Goal: Task Accomplishment & Management: Complete application form

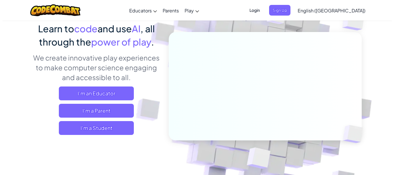
scroll to position [48, 0]
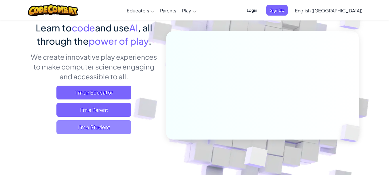
click at [87, 131] on span "I'm a Student" at bounding box center [93, 127] width 75 height 14
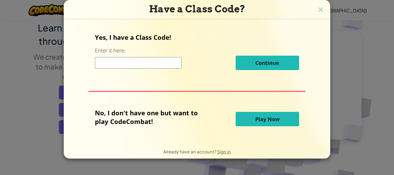
click at [108, 66] on input at bounding box center [138, 63] width 86 height 12
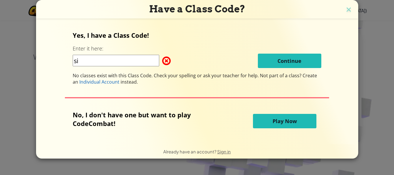
type input "s"
click at [91, 60] on input "SillySihip" at bounding box center [116, 61] width 86 height 12
click at [92, 60] on input "SillySihip" at bounding box center [116, 61] width 86 height 12
click at [86, 61] on input "SillyShip" at bounding box center [116, 61] width 86 height 12
click at [101, 61] on input "Silly Ship" at bounding box center [116, 61] width 86 height 12
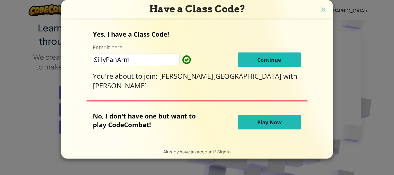
type input "SillyPanArm"
click at [260, 69] on div "Yes, I have a Class Code! Enter it here: SillyPanArm Continue You're about to j…" at bounding box center [197, 60] width 208 height 61
click at [260, 67] on button "Continue" at bounding box center [269, 59] width 63 height 14
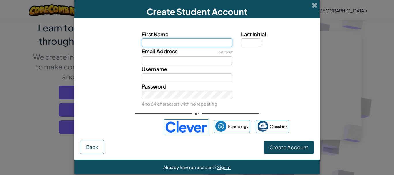
click at [167, 44] on input "First Name" at bounding box center [187, 42] width 91 height 9
type input "a"
type input "Adrian"
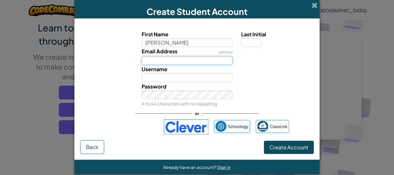
type input "Adrian"
click at [169, 61] on input "Email Address" at bounding box center [187, 60] width 91 height 9
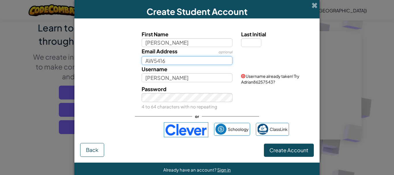
type input "AW5416"
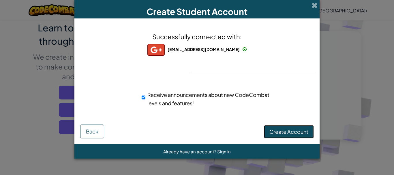
click at [281, 131] on span "Create Account" at bounding box center [288, 131] width 39 height 7
click at [274, 134] on button "Create Account" at bounding box center [289, 131] width 50 height 13
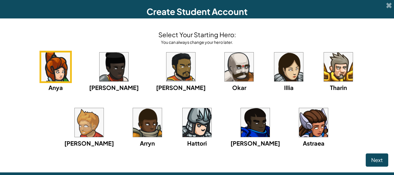
click at [182, 124] on img at bounding box center [196, 122] width 29 height 29
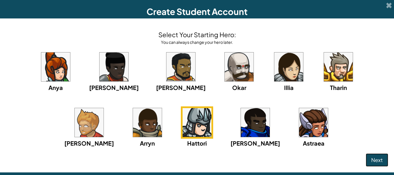
click at [371, 158] on span "Next" at bounding box center [377, 160] width 12 height 7
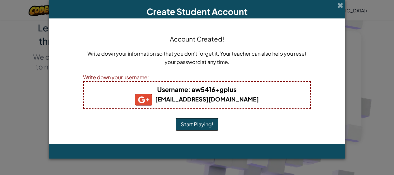
click at [206, 122] on button "Start Playing!" at bounding box center [196, 124] width 43 height 13
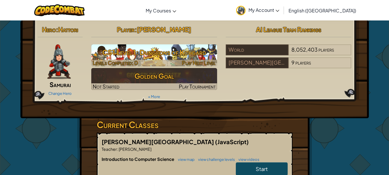
click at [140, 52] on h3 "CS1 Level 1: Dungeons of Kithgard" at bounding box center [154, 52] width 126 height 13
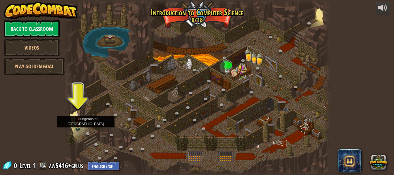
click at [78, 125] on img at bounding box center [78, 119] width 6 height 14
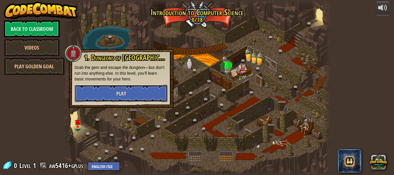
click at [125, 92] on span "Play" at bounding box center [121, 93] width 10 height 7
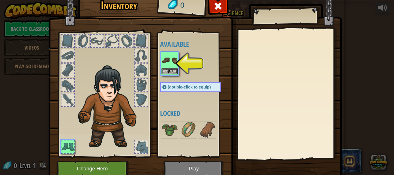
click at [165, 64] on img at bounding box center [169, 60] width 16 height 16
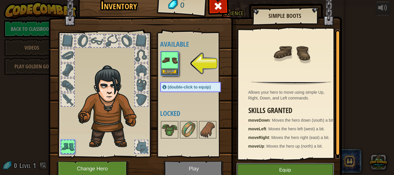
click at [247, 165] on button "Equip" at bounding box center [284, 170] width 97 height 14
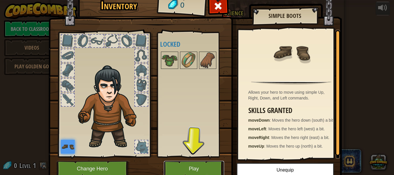
click at [197, 168] on button "Play" at bounding box center [194, 169] width 60 height 16
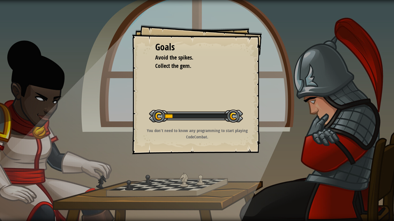
click at [196, 175] on div "Goals Avoid the spikes. Collect the gem. Start Level Error loading from server.…" at bounding box center [197, 110] width 394 height 221
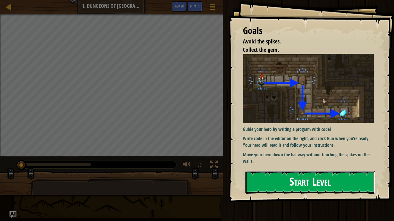
click at [270, 175] on button "Start Level" at bounding box center [309, 182] width 129 height 23
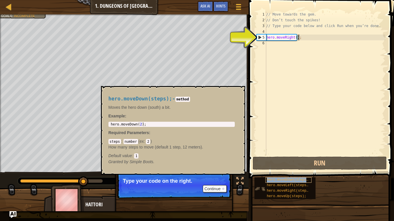
click at [286, 175] on span "hero.moveDown(steps);" at bounding box center [289, 180] width 44 height 4
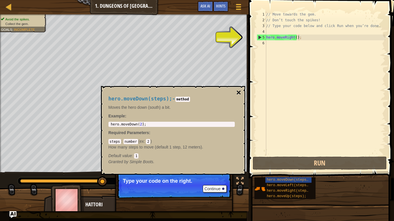
click at [240, 95] on button "×" at bounding box center [238, 93] width 5 height 8
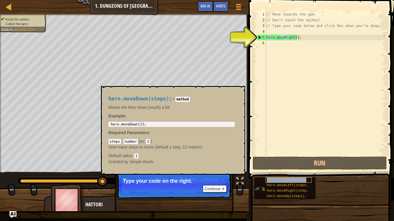
click at [276, 175] on span "hero.moveDown(steps);" at bounding box center [289, 180] width 44 height 4
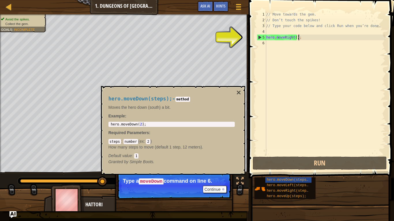
click at [259, 39] on div "5" at bounding box center [261, 38] width 9 height 6
click at [259, 38] on div "5" at bounding box center [261, 38] width 9 height 6
click at [259, 37] on div "5" at bounding box center [261, 38] width 9 height 6
click at [238, 93] on button "×" at bounding box center [238, 93] width 5 height 8
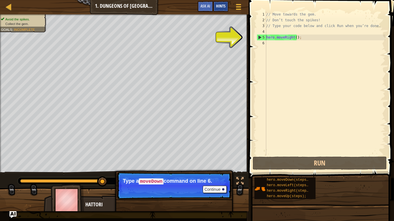
click at [219, 9] on div "Hints" at bounding box center [220, 6] width 15 height 11
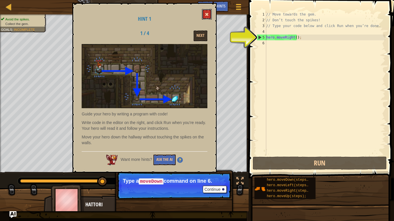
click at [207, 14] on span at bounding box center [207, 14] width 4 height 4
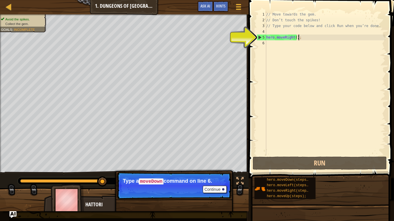
click at [301, 38] on div "// Move towards the gem. // Don’t touch the spikes! // Type your code below and…" at bounding box center [325, 90] width 120 height 156
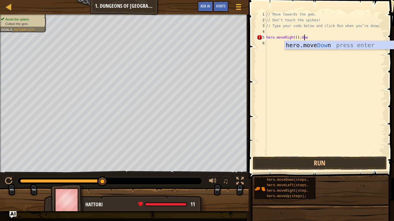
scroll to position [3, 3]
type textarea "hero.moveRight();hero.moveDown()"
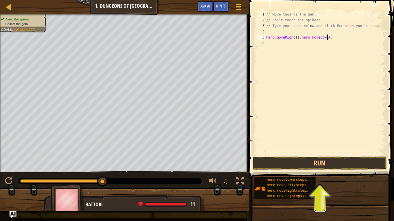
scroll to position [3, 0]
click at [304, 160] on button "Run" at bounding box center [319, 163] width 134 height 13
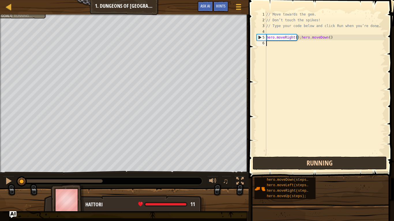
click at [304, 160] on button "Running" at bounding box center [319, 163] width 134 height 13
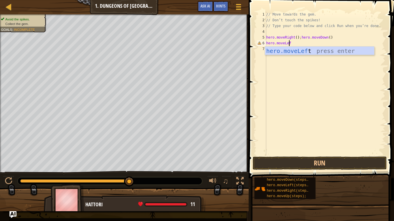
type textarea "hero.moveLeft"
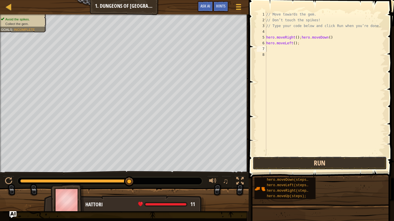
click at [317, 164] on button "Run" at bounding box center [319, 163] width 134 height 13
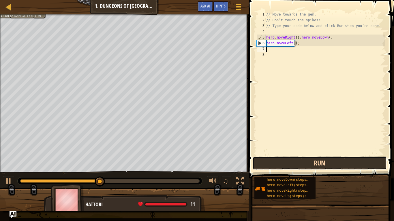
click at [317, 164] on button "Run" at bounding box center [319, 163] width 134 height 13
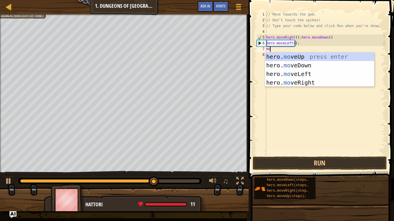
type textarea "m"
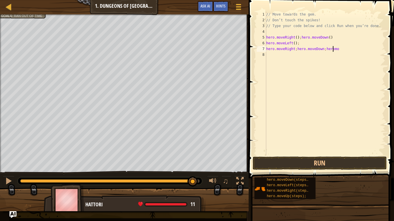
scroll to position [3, 5]
type textarea "hero.moveRight;hero.moveDown;heromove.Right"
click at [340, 161] on button "Run" at bounding box center [319, 163] width 134 height 13
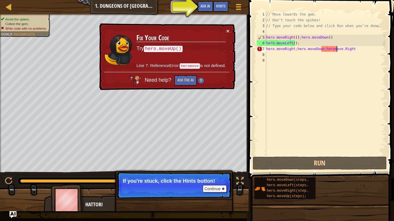
click at [336, 48] on div "// Move towards the gem. // Don’t touch the spikes! // Type your code below and…" at bounding box center [325, 90] width 120 height 156
type textarea "hero.moveRight;hero.moveDown;heromove.Right"
click at [221, 6] on span "Hints" at bounding box center [221, 5] width 10 height 5
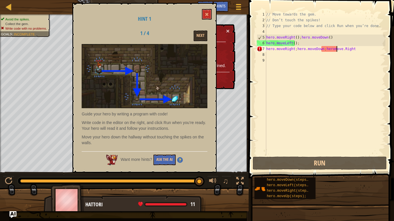
click at [193, 36] on div "Next" at bounding box center [189, 36] width 45 height 11
click at [195, 35] on button "Next" at bounding box center [200, 36] width 14 height 11
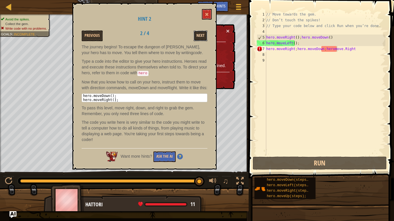
click at [195, 34] on button "Next" at bounding box center [200, 36] width 14 height 11
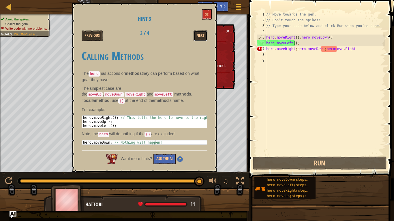
click at [195, 34] on button "Next" at bounding box center [200, 36] width 14 height 11
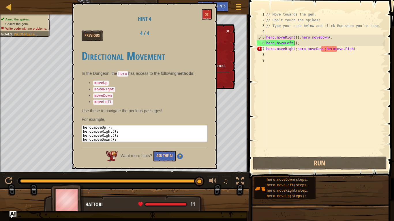
click at [286, 57] on div "// Move towards the gem. // Don’t touch the spikes! // Type your code below and…" at bounding box center [325, 90] width 120 height 156
click at [325, 48] on div "// Move towards the gem. // Don’t touch the spikes! // Type your code below and…" at bounding box center [325, 90] width 120 height 156
click at [331, 49] on div "// Move towards the gem. // Don’t touch the spikes! // Type your code below and…" at bounding box center [325, 90] width 120 height 156
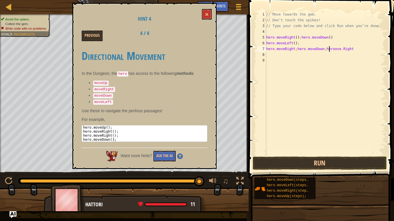
scroll to position [3, 5]
click at [336, 160] on button "Run" at bounding box center [319, 163] width 134 height 13
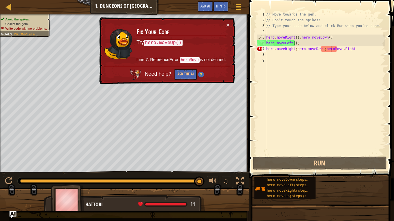
click at [361, 48] on div "// Move towards the gem. // Don’t touch the spikes! // Type your code below and…" at bounding box center [325, 90] width 120 height 156
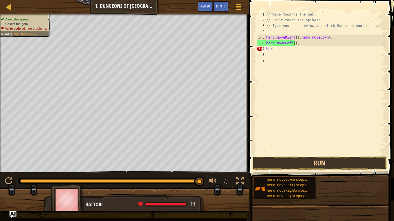
scroll to position [3, 0]
type textarea "h"
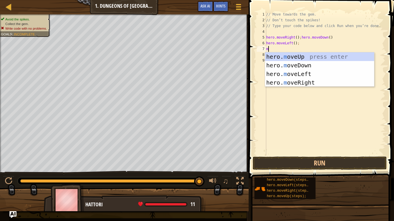
click at [321, 44] on div "// Move towards the gem. // Don’t touch the spikes! // Type your code below and…" at bounding box center [325, 90] width 120 height 156
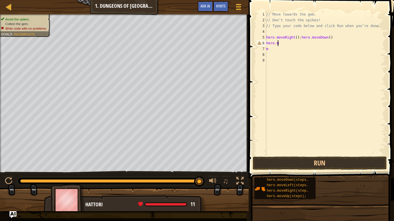
type textarea "h"
click at [273, 52] on div "// Move towards the gem. // Don’t touch the spikes! // Type your code below and…" at bounding box center [325, 90] width 120 height 156
click at [273, 50] on div "// Move towards the gem. // Don’t touch the spikes! // Type your code below and…" at bounding box center [325, 90] width 120 height 156
type textarea "m"
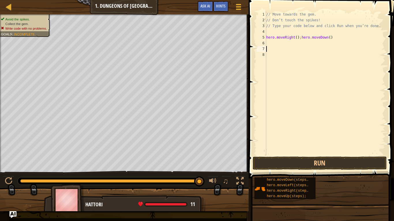
click at [268, 42] on div "// Move towards the gem. // Don’t touch the spikes! // Type your code below and…" at bounding box center [325, 90] width 120 height 156
type textarea "m"
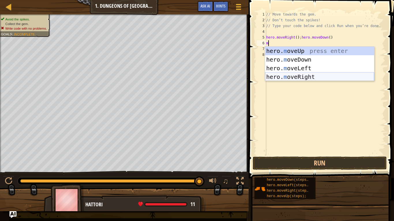
click at [293, 74] on div "hero. m oveUp press enter hero. m oveDown press enter hero. m oveLeft press ent…" at bounding box center [319, 73] width 109 height 52
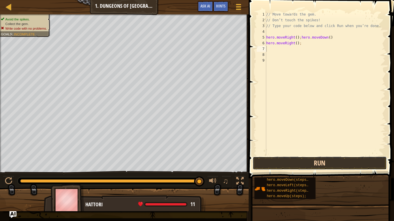
click at [324, 162] on button "Run" at bounding box center [319, 163] width 134 height 13
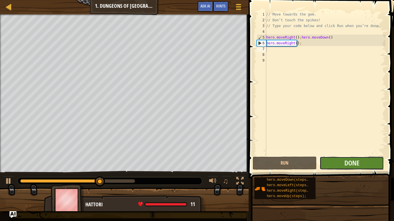
click at [329, 162] on button "Done" at bounding box center [351, 163] width 64 height 13
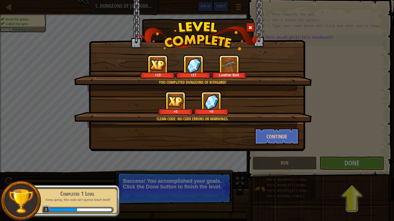
click at [194, 69] on img at bounding box center [193, 65] width 15 height 16
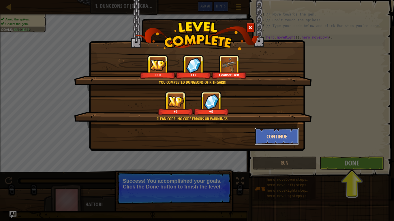
click at [282, 138] on button "Continue" at bounding box center [277, 136] width 45 height 17
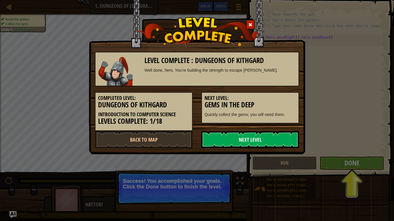
click at [255, 139] on link "Next Level" at bounding box center [250, 139] width 98 height 17
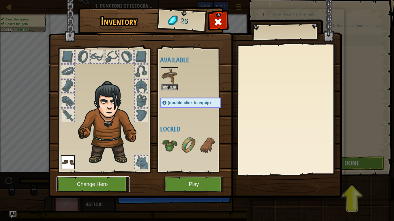
click at [111, 175] on button "Change Hero" at bounding box center [92, 185] width 73 height 16
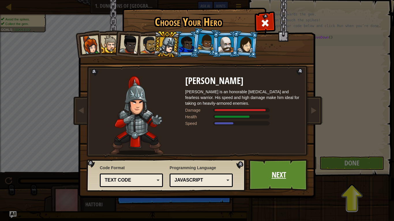
click at [275, 173] on link "Next" at bounding box center [278, 175] width 60 height 32
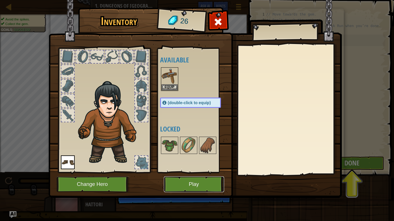
click at [180, 175] on button "Play" at bounding box center [194, 185] width 60 height 16
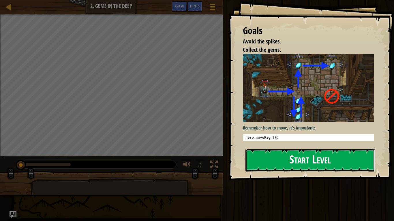
click at [294, 161] on button "Start Level" at bounding box center [309, 160] width 129 height 23
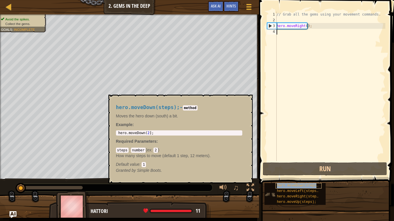
click at [295, 175] on span "hero.moveDown(steps);" at bounding box center [299, 186] width 44 height 4
click at [293, 175] on span "hero.moveLeft(steps);" at bounding box center [299, 191] width 44 height 4
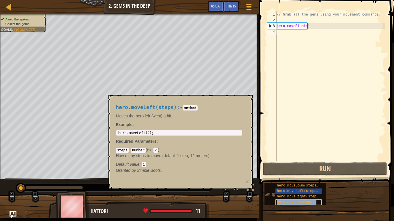
click at [291, 175] on span "hero.moveUp(steps);" at bounding box center [296, 202] width 39 height 4
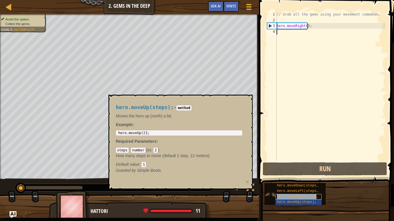
click at [289, 175] on span "hero.moveRight(steps);" at bounding box center [300, 197] width 46 height 4
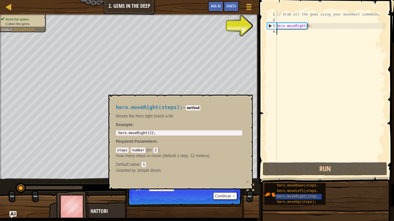
click at [298, 26] on div "// Grab all the gems using your movement commands. hero . moveRight ( ) ;" at bounding box center [330, 92] width 110 height 161
click at [310, 27] on div "// Grab all the gems using your movement commands. hero . moveRight ( ) ;" at bounding box center [330, 92] width 110 height 161
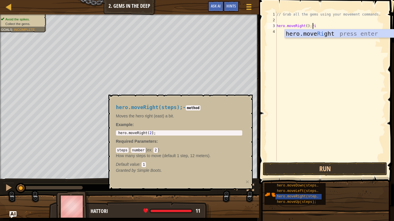
scroll to position [3, 3]
type textarea "hero.moveRight();hero.moveRight()"
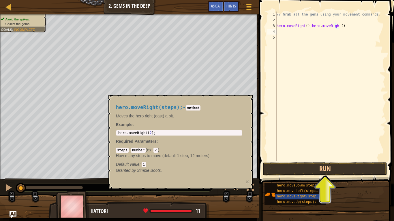
scroll to position [3, 0]
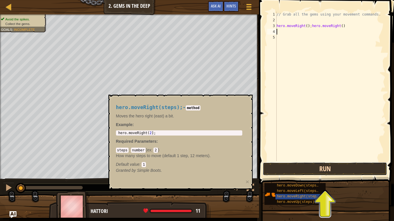
click at [296, 175] on button "Run" at bounding box center [325, 169] width 124 height 13
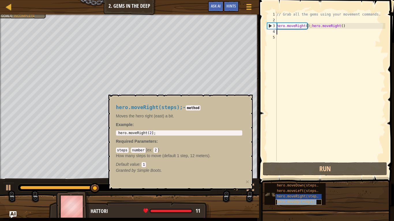
click at [290, 175] on div "hero.moveUp(steps);" at bounding box center [298, 202] width 46 height 5
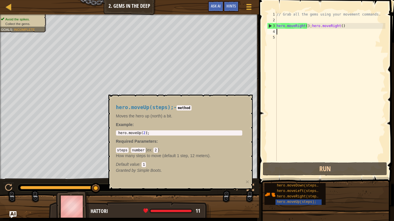
click at [340, 25] on div "// Grab all the gems using your movement commands. hero . moveRight ( ) ; hero …" at bounding box center [330, 92] width 110 height 161
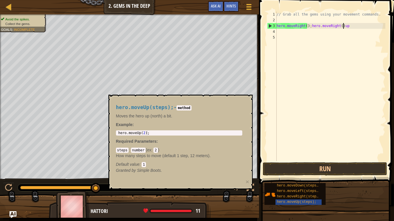
scroll to position [3, 5]
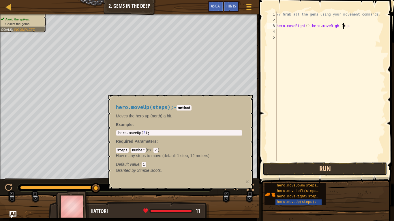
click at [322, 169] on button "Run" at bounding box center [325, 169] width 124 height 13
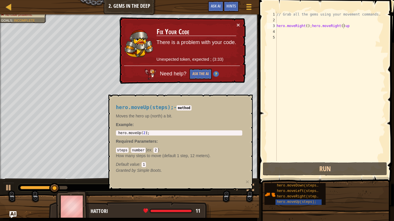
click at [241, 23] on div "× Fix Your Code There is a problem with your code. Unexpected token, expected ;…" at bounding box center [181, 50] width 127 height 67
click at [239, 24] on button "×" at bounding box center [237, 25] width 3 height 6
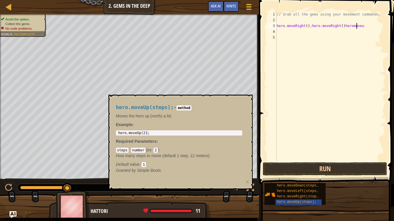
scroll to position [3, 6]
type textarea "hero.moveRight();hero.moveRight()heromoveup"
click at [293, 172] on button "Run" at bounding box center [325, 169] width 124 height 13
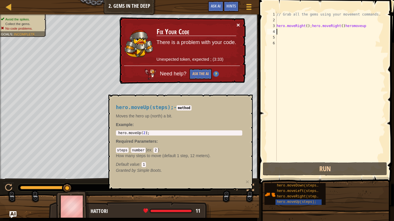
click at [238, 23] on button "×" at bounding box center [237, 25] width 3 height 6
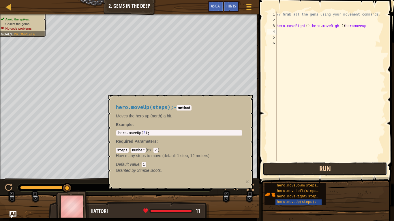
click at [301, 169] on button "Run" at bounding box center [325, 169] width 124 height 13
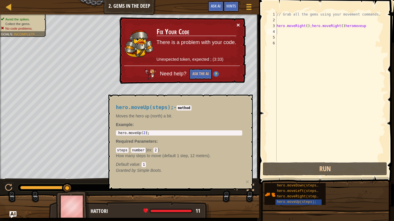
click at [237, 27] on button "×" at bounding box center [237, 25] width 3 height 6
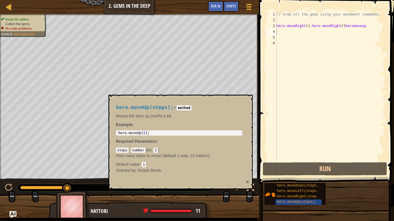
click at [248, 175] on button "×" at bounding box center [246, 182] width 3 height 6
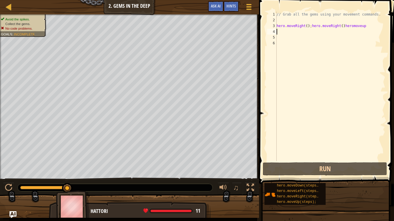
click at [279, 32] on div "// Grab all the gems using your movement commands. hero . moveRight ( ) ; hero …" at bounding box center [330, 92] width 110 height 161
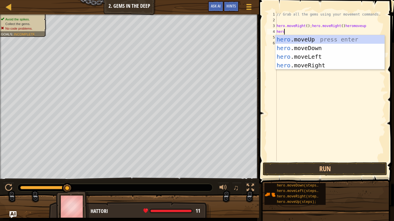
scroll to position [3, 0]
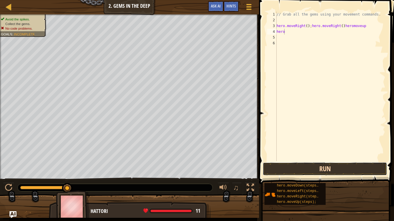
click at [310, 172] on button "Run" at bounding box center [325, 169] width 124 height 13
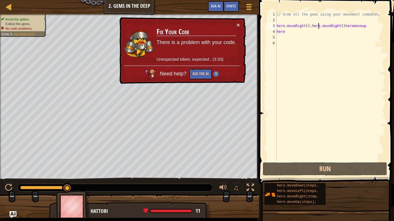
click at [317, 27] on div "// Grab all the gems using your movement commands. hero . moveRight ( ) ; hero …" at bounding box center [330, 92] width 110 height 161
click at [287, 32] on div "// Grab all the gems using your movement commands. hero . moveRight ( ) ; hero …" at bounding box center [330, 92] width 110 height 161
click at [301, 16] on div "// Grab all the gems using your movement commands. hero . moveRight ( ) ; hero …" at bounding box center [330, 92] width 110 height 161
click at [372, 14] on div "// Grab all the gems using your movement commands. hero . moveRight ( ) ; hero …" at bounding box center [330, 92] width 110 height 161
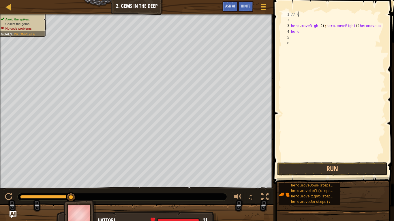
type textarea "/"
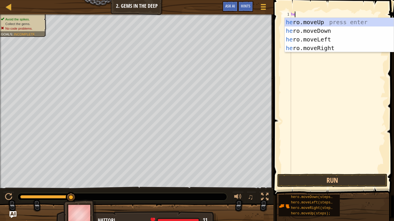
type textarea "hero"
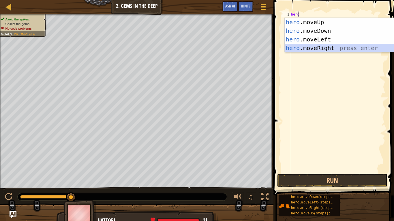
click at [332, 47] on div "hero .moveUp press enter hero .moveDown press enter hero .moveLeft press enter …" at bounding box center [338, 44] width 109 height 52
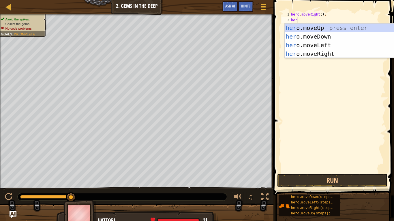
type textarea "hero"
click at [328, 37] on div "hero .moveUp press enter hero .moveDown press enter hero .moveLeft press enter …" at bounding box center [338, 50] width 109 height 52
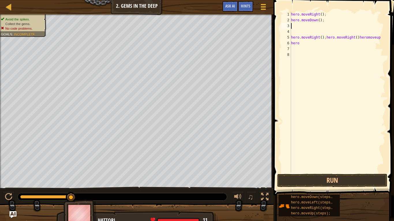
scroll to position [3, 0]
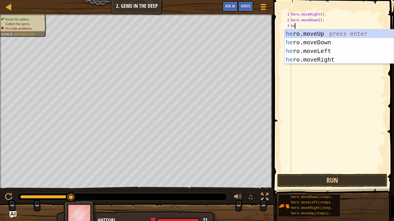
type textarea "her"
click at [316, 34] on div "her o.moveUp press enter her o.moveDown press enter her o.moveLeft press enter …" at bounding box center [338, 55] width 109 height 52
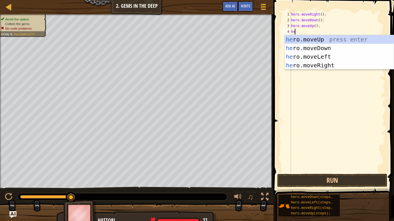
type textarea "hero"
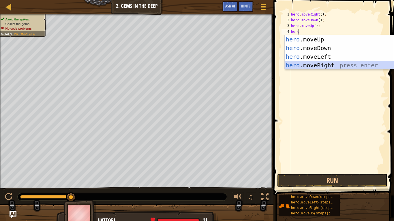
click at [320, 65] on div "hero .moveUp press enter hero .moveDown press enter hero .moveLeft press enter …" at bounding box center [338, 61] width 109 height 52
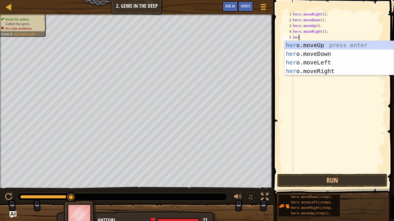
type textarea "hero"
click at [322, 47] on div "hero .moveUp press enter hero .moveDown press enter hero .moveLeft press enter …" at bounding box center [338, 67] width 109 height 52
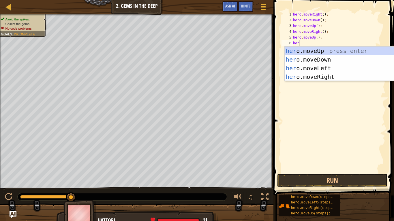
type textarea "hero"
click at [314, 69] on div "hero .moveUp press enter hero .moveDown press enter hero .moveLeft press enter …" at bounding box center [338, 73] width 109 height 52
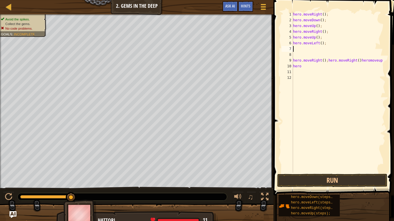
scroll to position [3, 0]
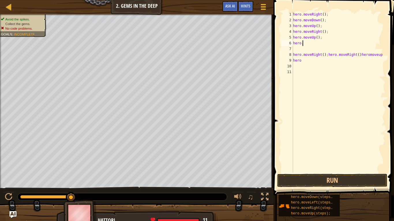
type textarea "h"
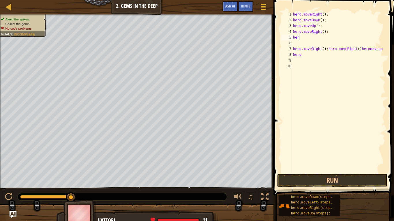
type textarea "h"
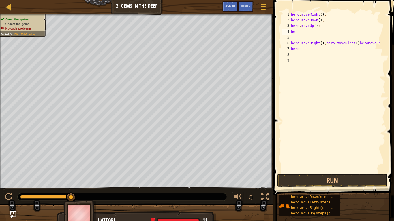
type textarea "h"
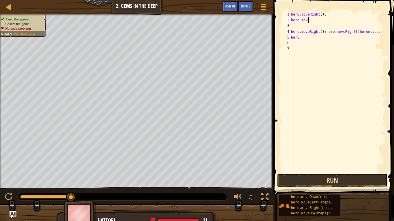
type textarea "h"
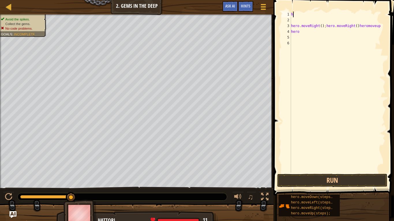
type textarea "h"
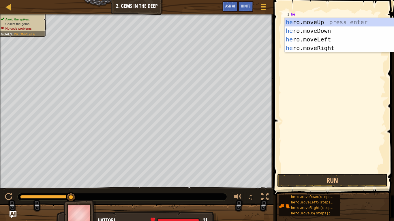
scroll to position [3, 0]
type textarea "hero"
click at [323, 48] on div "hero .moveUp press enter hero .moveDown press enter hero .moveLeft press enter …" at bounding box center [338, 44] width 109 height 52
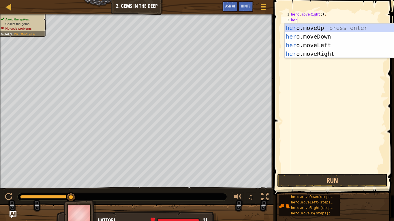
type textarea "hero"
click at [325, 39] on div "hero .moveUp press enter hero .moveDown press enter hero .moveLeft press enter …" at bounding box center [338, 50] width 109 height 52
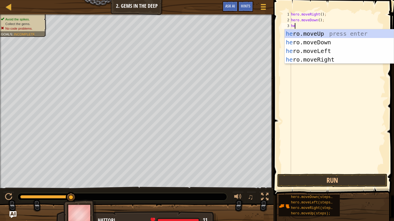
type textarea "hero"
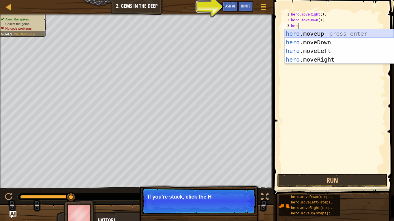
click at [327, 36] on div "hero .moveUp press enter hero .moveDown press enter hero .moveLeft press enter …" at bounding box center [338, 55] width 109 height 52
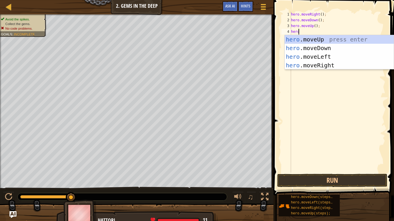
click at [313, 25] on div "hero . moveRight ( ) ; hero . moveDown ( ) ; hero . moveUp ( ) ; hero hero . mo…" at bounding box center [337, 98] width 95 height 173
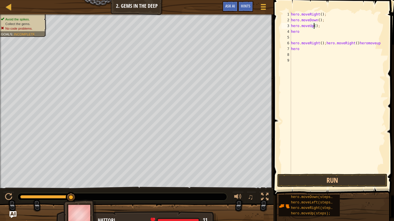
scroll to position [3, 2]
click at [304, 34] on div "hero . moveRight ( ) ; hero . moveDown ( ) ; hero . moveUp ( 2 ) ; hero hero . …" at bounding box center [337, 98] width 95 height 173
type textarea "hero"
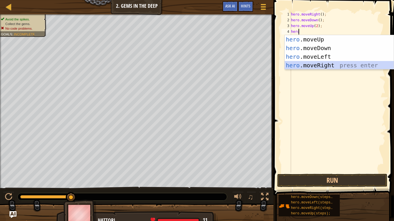
click at [307, 64] on div "hero .moveUp press enter hero .moveDown press enter hero .moveLeft press enter …" at bounding box center [338, 61] width 109 height 52
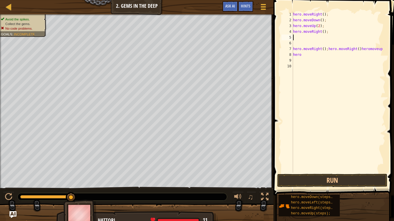
click at [308, 57] on div "hero . moveRight ( ) ; hero . moveDown ( ) ; hero . moveUp ( 2 ) ; hero . moveR…" at bounding box center [338, 98] width 93 height 173
type textarea "h"
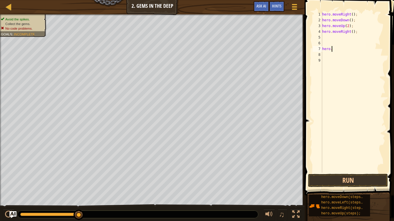
type textarea "h"
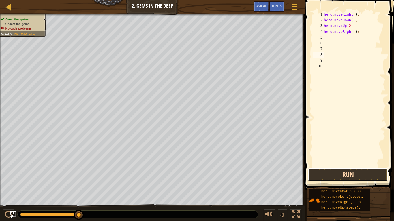
click at [327, 173] on button "Run" at bounding box center [348, 174] width 80 height 13
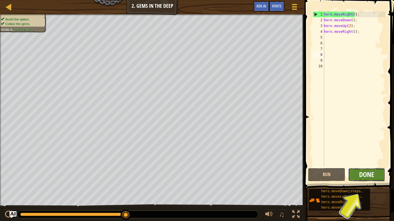
click at [365, 175] on span "Done" at bounding box center [366, 174] width 15 height 9
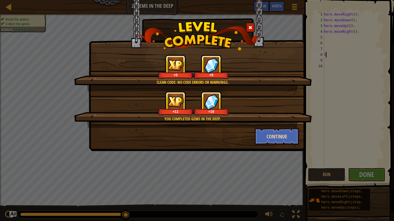
type textarea "5"
click at [291, 134] on button "Continue" at bounding box center [277, 136] width 45 height 17
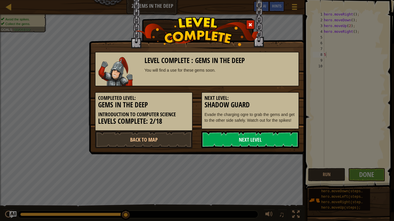
click at [235, 139] on link "Next Level" at bounding box center [250, 139] width 98 height 17
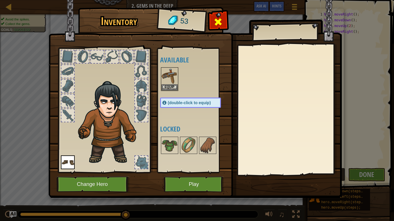
click at [217, 18] on span at bounding box center [217, 21] width 9 height 9
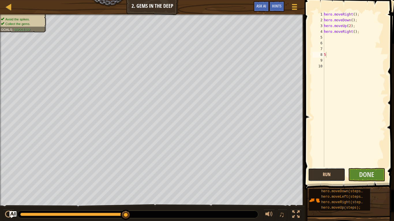
click at [327, 175] on button "Run" at bounding box center [326, 174] width 37 height 13
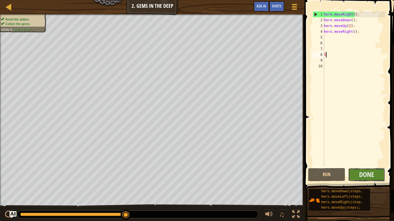
click at [373, 175] on button "Done" at bounding box center [366, 174] width 37 height 13
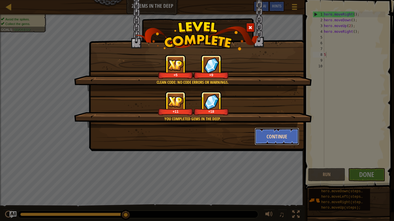
click at [273, 133] on button "Continue" at bounding box center [277, 136] width 45 height 17
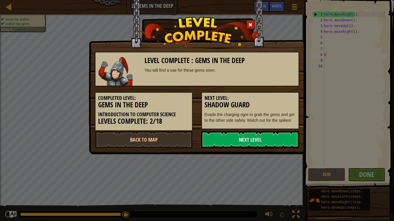
click at [268, 142] on link "Next Level" at bounding box center [250, 139] width 98 height 17
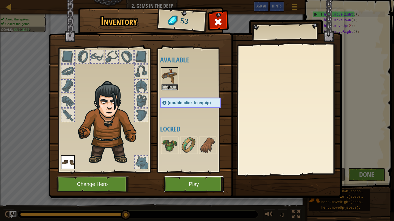
click at [189, 175] on button "Play" at bounding box center [194, 185] width 60 height 16
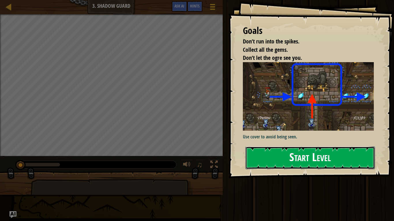
click at [303, 158] on button "Start Level" at bounding box center [309, 158] width 129 height 23
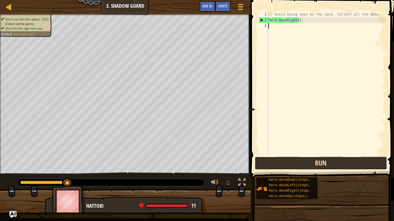
click at [294, 167] on button "Run" at bounding box center [321, 163] width 132 height 13
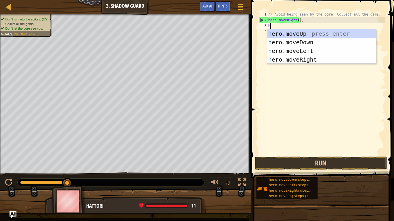
scroll to position [3, 0]
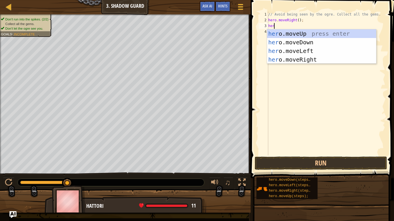
type textarea "hero"
click at [289, 62] on div "hero .moveUp press enter hero .moveDown press enter hero .moveLeft press enter …" at bounding box center [321, 55] width 109 height 52
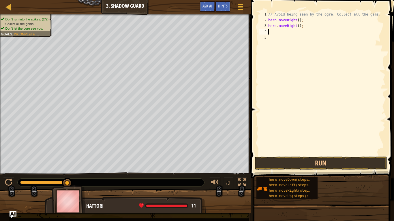
click at [296, 26] on div "// Avoid being seen by the ogre. Collect all the gems. hero . moveRight ( ) ; h…" at bounding box center [326, 90] width 118 height 156
type textarea "hero.moveRight(2);"
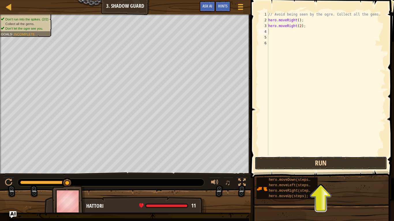
click at [307, 164] on button "Run" at bounding box center [321, 163] width 132 height 13
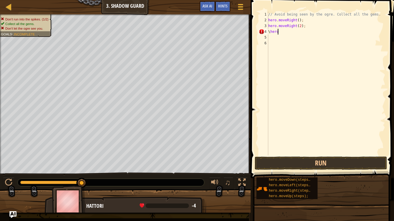
scroll to position [3, 1]
type textarea "\"
type textarea "hero.attack"
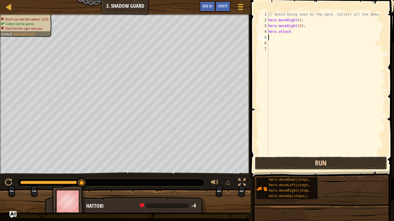
click at [296, 158] on button "Run" at bounding box center [321, 163] width 132 height 13
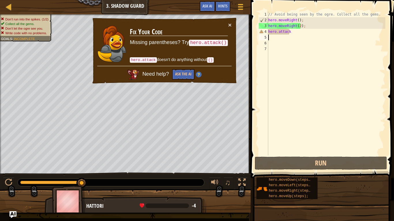
click at [290, 31] on div "// Avoid being seen by the ogre. Collect all the gems. hero . moveRight ( ) ; h…" at bounding box center [326, 90] width 118 height 156
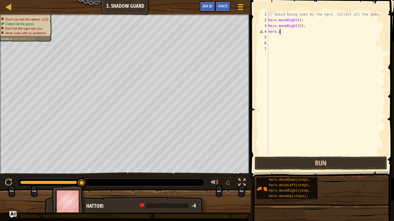
type textarea "h"
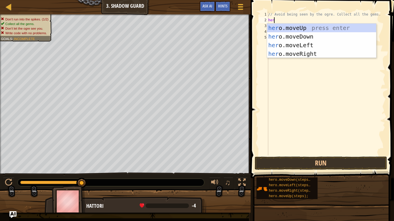
type textarea "hero"
click at [286, 54] on div "hero .moveUp press enter hero .moveDown press enter hero .moveLeft press enter …" at bounding box center [321, 50] width 109 height 52
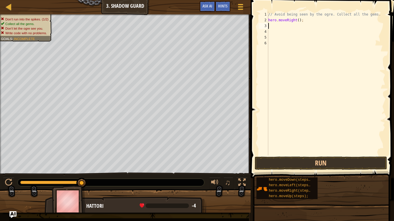
scroll to position [3, 0]
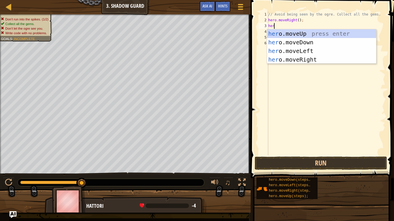
type textarea "hero"
click at [293, 32] on div "hero .moveUp press enter hero .moveDown press enter hero .moveLeft press enter …" at bounding box center [321, 55] width 109 height 52
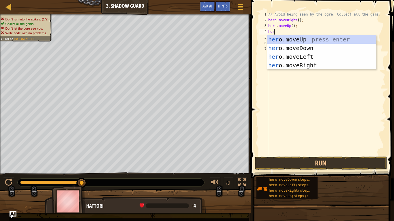
type textarea "hero"
click at [295, 64] on div "hero .moveUp press enter hero .moveDown press enter hero .moveLeft press enter …" at bounding box center [321, 61] width 109 height 52
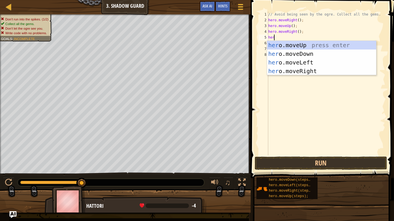
type textarea "hero"
click at [293, 53] on div "hero .moveUp press enter hero .moveDown press enter hero .moveLeft press enter …" at bounding box center [321, 67] width 109 height 52
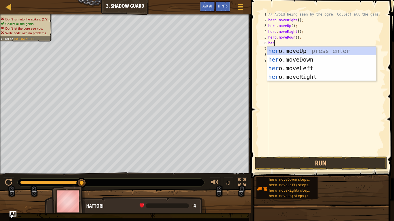
type textarea "hero"
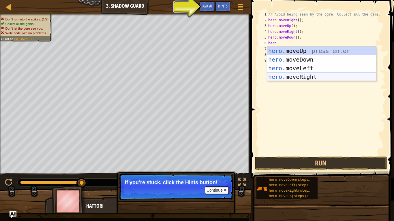
click at [292, 76] on div "hero .moveUp press enter hero .moveDown press enter hero .moveLeft press enter …" at bounding box center [321, 73] width 109 height 52
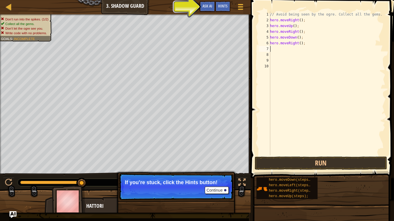
scroll to position [3, 0]
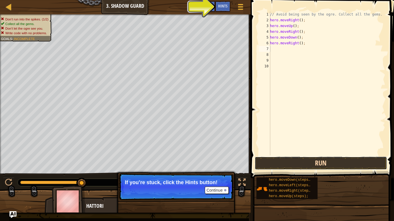
click at [285, 165] on button "Run" at bounding box center [321, 163] width 132 height 13
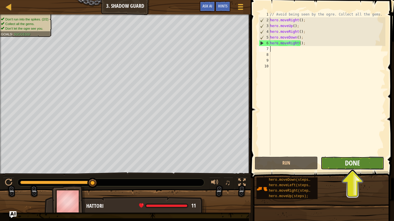
click at [355, 162] on span "Done" at bounding box center [352, 163] width 15 height 9
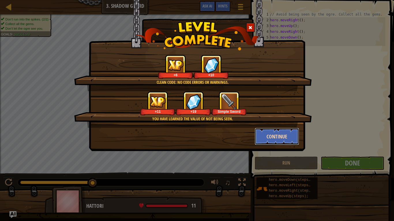
click at [280, 138] on button "Continue" at bounding box center [277, 136] width 45 height 17
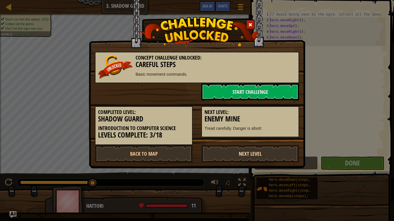
click at [240, 150] on link "Next Level" at bounding box center [250, 153] width 98 height 17
click at [241, 151] on link "Next Level" at bounding box center [250, 153] width 98 height 17
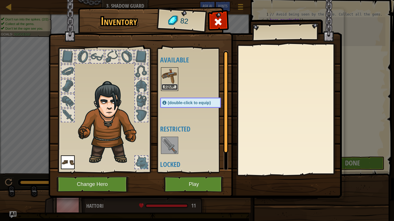
click at [169, 86] on button "Equip" at bounding box center [169, 87] width 16 height 6
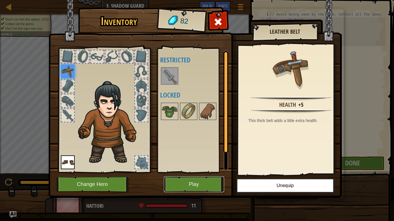
click at [182, 175] on button "Play" at bounding box center [194, 185] width 60 height 16
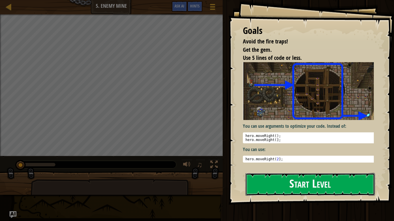
click at [278, 175] on button "Start Level" at bounding box center [309, 184] width 129 height 23
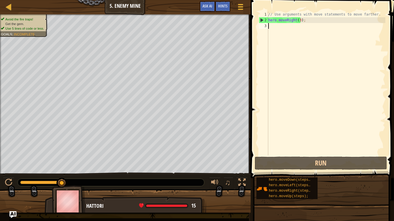
click at [307, 22] on div "// Use arguments with move statements to move farther. hero . moveRight ( 3 ) ;" at bounding box center [326, 90] width 118 height 156
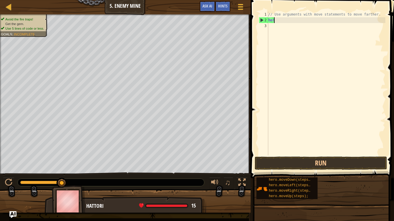
type textarea "h"
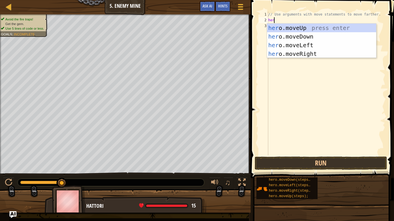
type textarea "hero"
click at [290, 26] on div "hero .moveUp press enter hero .moveDown press enter hero .moveLeft press enter …" at bounding box center [321, 50] width 109 height 52
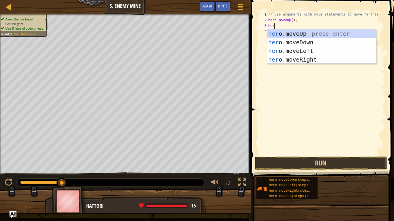
type textarea "hero"
click at [293, 57] on div "hero .moveUp press enter hero .moveDown press enter hero .moveLeft press enter …" at bounding box center [321, 55] width 109 height 52
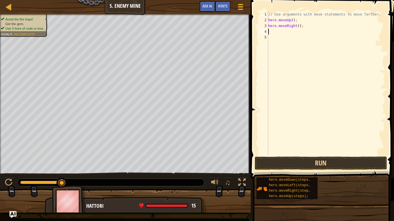
scroll to position [3, 0]
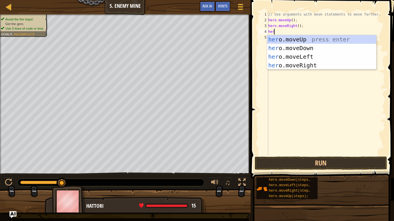
type textarea "hero"
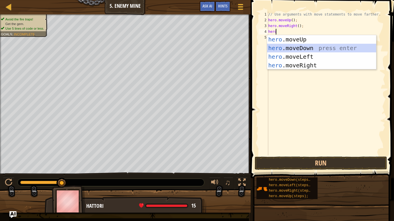
click at [299, 48] on div "hero .moveUp press enter hero .moveDown press enter hero .moveLeft press enter …" at bounding box center [321, 61] width 109 height 52
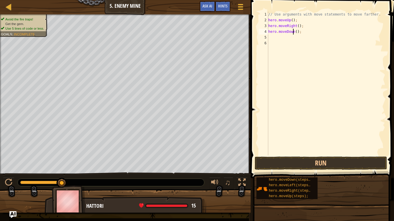
click at [294, 32] on div "// Use arguments with move statements to move farther. hero . moveUp ( ) ; hero…" at bounding box center [326, 90] width 118 height 156
click at [295, 31] on div "// Use arguments with move statements to move farther. hero . moveUp ( ) ; hero…" at bounding box center [326, 90] width 118 height 156
type textarea "hero.moveDown(3);"
click at [269, 39] on div "// Use arguments with move statements to move farther. hero . moveUp ( ) ; hero…" at bounding box center [326, 90] width 118 height 156
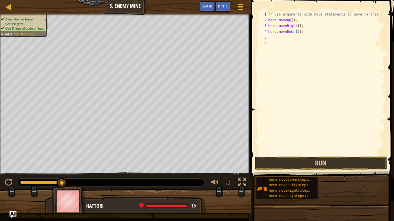
scroll to position [3, 0]
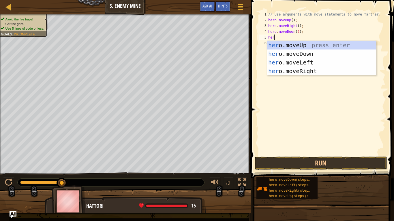
type textarea "hero"
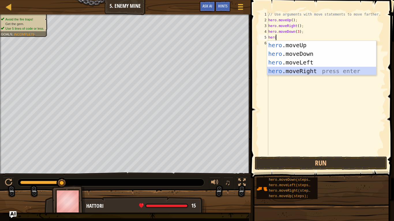
click at [293, 72] on div "hero .moveUp press enter hero .moveDown press enter hero .moveLeft press enter …" at bounding box center [321, 67] width 109 height 52
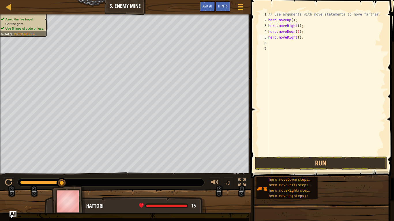
click at [295, 37] on div "// Use arguments with move statements to move farther. hero . moveUp ( ) ; hero…" at bounding box center [326, 90] width 118 height 156
click at [296, 37] on div "// Use arguments with move statements to move farther. hero . moveUp ( ) ; hero…" at bounding box center [326, 90] width 118 height 156
click at [313, 160] on button "Run" at bounding box center [321, 163] width 132 height 13
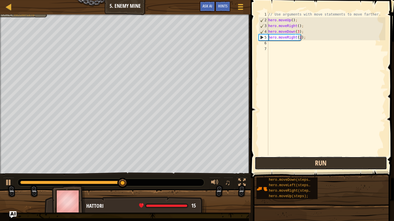
click at [289, 159] on button "Run" at bounding box center [321, 163] width 132 height 13
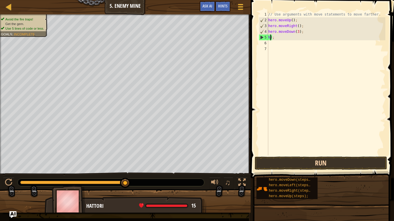
scroll to position [3, 0]
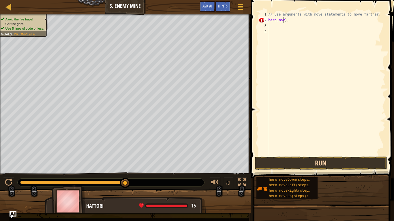
type textarea ");"
click at [278, 26] on div "// Use arguments with move statements to move farther. ) ;" at bounding box center [326, 90] width 118 height 156
click at [278, 25] on div "// Use arguments with move statements to move farther. ) ;" at bounding box center [326, 90] width 118 height 156
click at [278, 20] on div "// Use arguments with move statements to move farther. ) ;" at bounding box center [326, 90] width 118 height 156
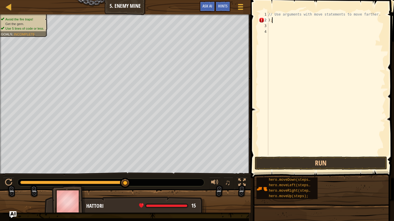
type textarea ")"
click at [272, 162] on button "Run" at bounding box center [321, 163] width 132 height 13
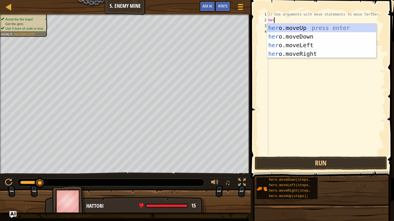
type textarea "hero"
click at [295, 27] on div "hero .moveUp press enter hero .moveDown press enter hero .moveLeft press enter …" at bounding box center [321, 50] width 109 height 52
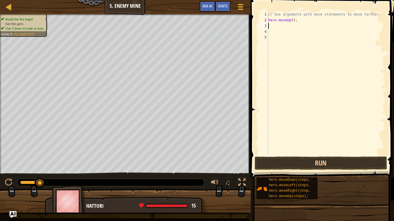
scroll to position [3, 0]
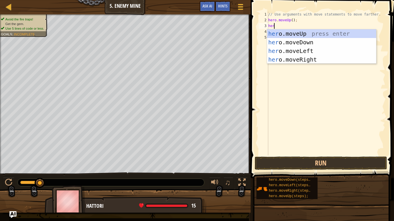
type textarea "hero"
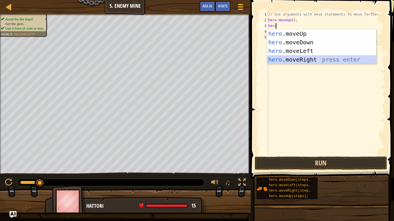
click at [304, 57] on div "hero .moveUp press enter hero .moveDown press enter hero .moveLeft press enter …" at bounding box center [321, 55] width 109 height 52
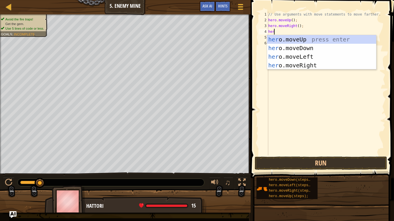
type textarea "hero"
click at [291, 48] on div "hero .moveUp press enter hero .moveDown press enter hero .moveLeft press enter …" at bounding box center [321, 61] width 109 height 52
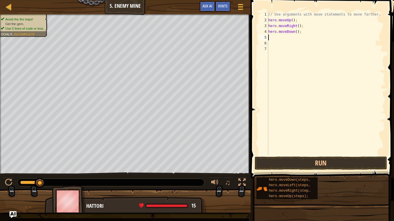
scroll to position [3, 0]
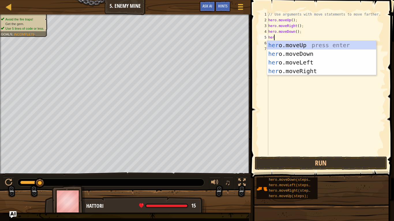
type textarea "hero"
click at [287, 70] on div "hero .moveUp press enter hero .moveDown press enter hero .moveLeft press enter …" at bounding box center [321, 67] width 109 height 52
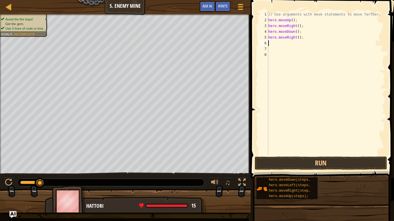
scroll to position [3, 0]
click at [296, 39] on div "// Use arguments with move statements to move farther. hero . moveUp ( ) ; hero…" at bounding box center [326, 90] width 118 height 156
type textarea "hero.moveRight(2);"
click at [268, 44] on div "// Use arguments with move statements to move farther. hero . moveUp ( ) ; hero…" at bounding box center [326, 90] width 118 height 156
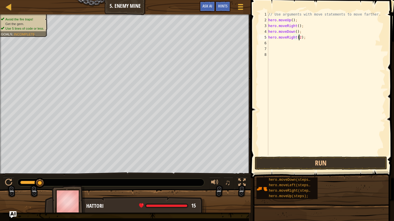
scroll to position [3, 0]
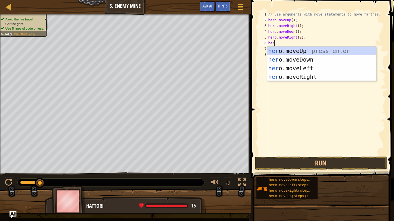
type textarea "hero"
click at [292, 54] on div "hero .moveUp press enter hero .moveDown press enter hero .moveLeft press enter …" at bounding box center [321, 73] width 109 height 52
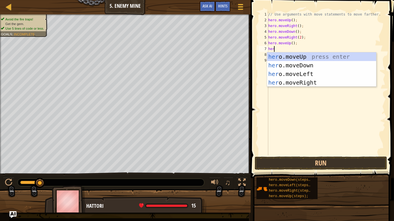
type textarea "hero"
click at [299, 85] on div "hero .moveUp press enter hero .moveDown press enter hero .moveLeft press enter …" at bounding box center [321, 78] width 109 height 52
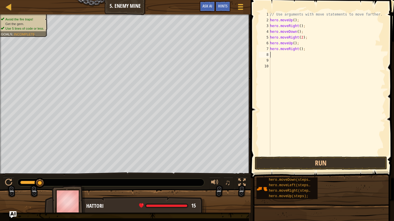
scroll to position [3, 0]
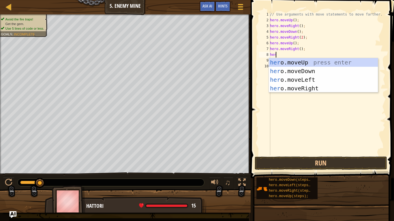
type textarea "hero"
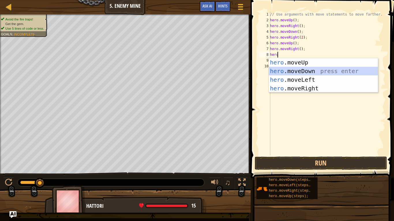
click at [295, 69] on div "hero .moveUp press enter hero .moveDown press enter hero .moveLeft press enter …" at bounding box center [323, 84] width 109 height 52
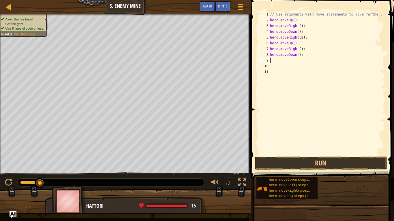
click at [296, 55] on div "// Use arguments with move statements to move farther. hero . moveUp ( ) ; hero…" at bounding box center [327, 90] width 116 height 156
type textarea "hero.moveDown(3);"
click at [269, 61] on div "9" at bounding box center [265, 61] width 12 height 6
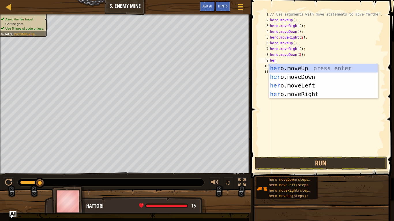
type textarea "hero"
click at [303, 97] on div "hero .moveUp press enter hero .moveDown press enter hero .moveLeft press enter …" at bounding box center [323, 90] width 109 height 52
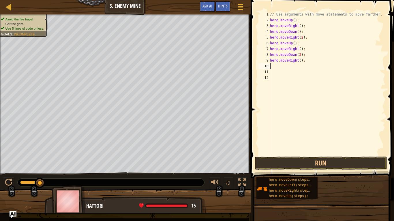
scroll to position [3, 0]
click at [297, 61] on div "// Use arguments with move statements to move farther. hero . moveUp ( ) ; hero…" at bounding box center [327, 90] width 116 height 156
click at [318, 160] on button "Run" at bounding box center [321, 163] width 132 height 13
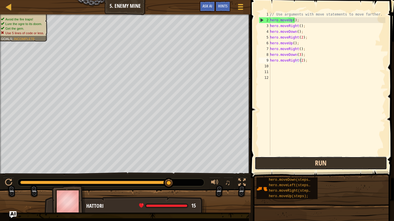
click at [332, 168] on button "Run" at bounding box center [321, 163] width 132 height 13
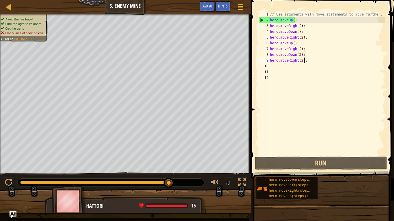
click at [304, 62] on div "// Use arguments with move statements to move farther. hero . moveUp ( ) ; hero…" at bounding box center [327, 90] width 116 height 156
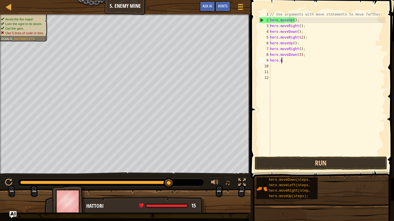
scroll to position [3, 0]
type textarea "h"
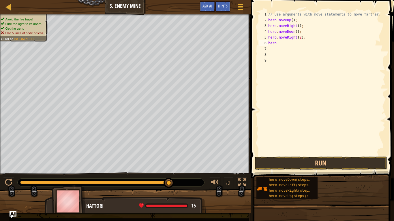
type textarea "h"
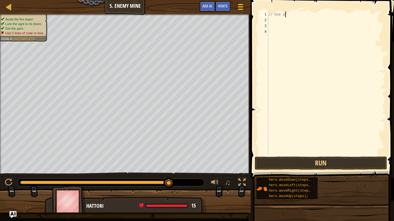
type textarea "/"
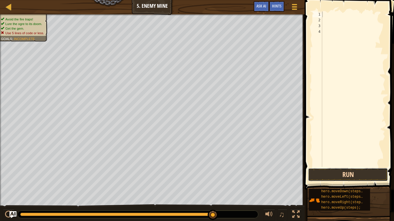
click at [339, 173] on button "Run" at bounding box center [348, 174] width 80 height 13
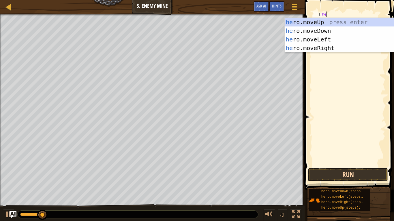
scroll to position [3, 0]
type textarea "hero"
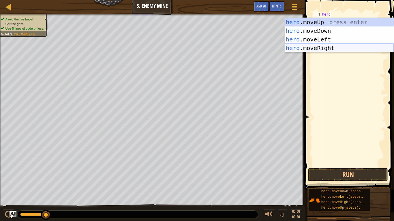
click at [326, 50] on div "hero .moveUp press enter hero .moveDown press enter hero .moveLeft press enter …" at bounding box center [338, 44] width 109 height 52
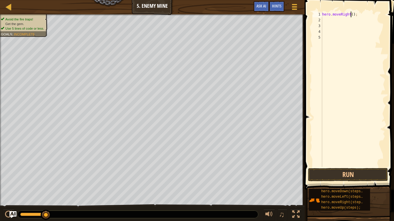
click at [350, 15] on div "hero . moveRight ( ) ;" at bounding box center [353, 95] width 64 height 167
type textarea "hero.moveRight(3);"
click at [324, 22] on div "hero . moveRight ( 3 ) ;" at bounding box center [353, 95] width 64 height 167
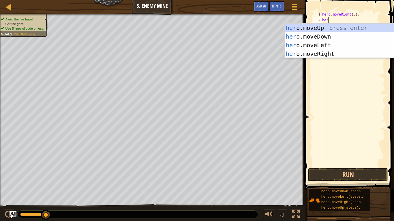
scroll to position [3, 0]
type textarea "hero"
click at [317, 27] on div "hero .moveUp press enter hero .moveDown press enter hero .moveLeft press enter …" at bounding box center [338, 50] width 109 height 52
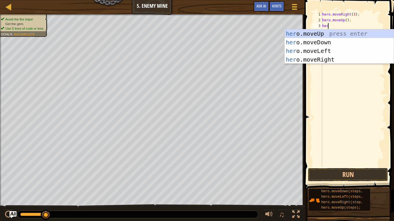
type textarea "hero"
click at [323, 61] on div "hero .moveUp press enter hero .moveDown press enter hero .moveLeft press enter …" at bounding box center [338, 55] width 109 height 52
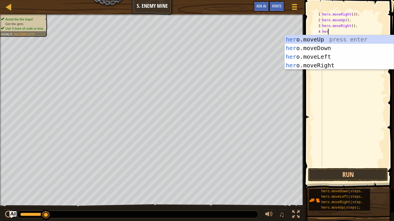
type textarea "hero"
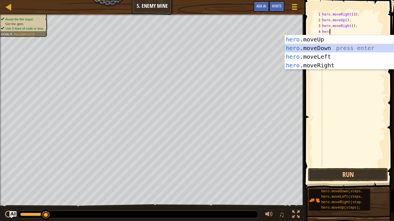
click at [320, 49] on div "hero .moveUp press enter hero .moveDown press enter hero .moveLeft press enter …" at bounding box center [338, 61] width 109 height 52
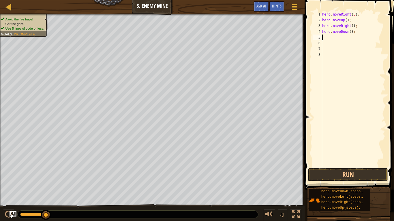
click at [348, 33] on div "hero . moveRight ( 3 ) ; hero . moveUp ( ) ; hero . moveRight ( ) ; hero . move…" at bounding box center [353, 95] width 64 height 167
type textarea "hero.moveDown(3);"
click at [322, 39] on div "5" at bounding box center [317, 38] width 10 height 6
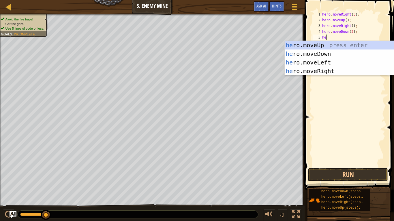
scroll to position [3, 0]
type textarea "hero"
click at [323, 71] on div "hero .moveUp press enter hero .moveDown press enter hero .moveLeft press enter …" at bounding box center [338, 67] width 109 height 52
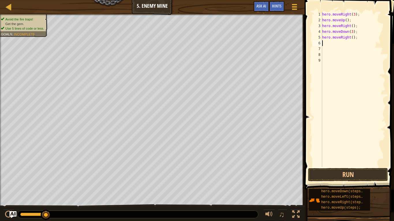
click at [350, 39] on div "hero . moveRight ( 3 ) ; hero . moveUp ( ) ; hero . moveRight ( ) ; hero . move…" at bounding box center [353, 95] width 64 height 167
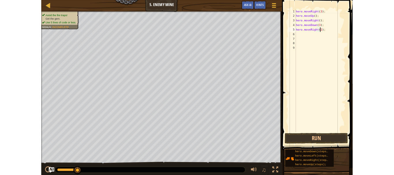
scroll to position [3, 3]
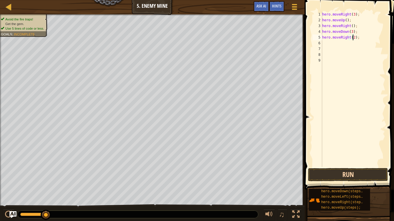
type textarea "hero.moveRight(2);"
click at [354, 175] on button "Run" at bounding box center [348, 174] width 80 height 13
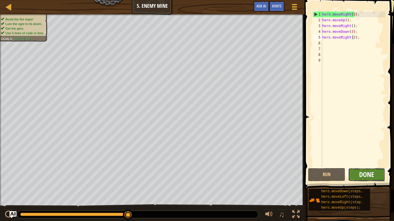
click at [373, 171] on span "Done" at bounding box center [366, 174] width 15 height 9
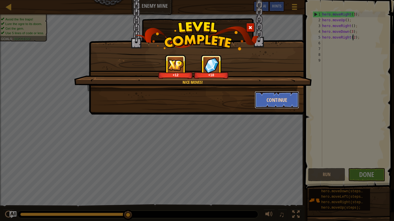
click at [278, 101] on button "Continue" at bounding box center [277, 99] width 45 height 17
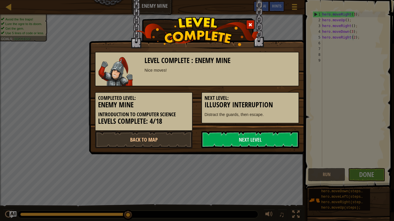
click at [278, 101] on h3 "Illusory Interruption" at bounding box center [249, 105] width 91 height 8
click at [259, 138] on link "Next Level" at bounding box center [250, 139] width 98 height 17
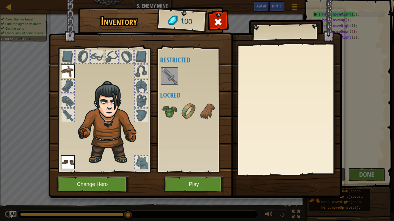
click at [171, 75] on img at bounding box center [169, 76] width 16 height 16
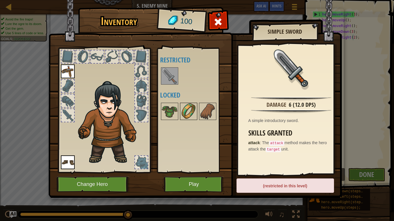
click at [186, 112] on img at bounding box center [188, 111] width 16 height 16
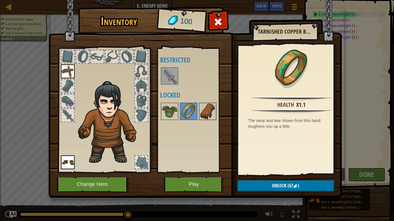
click at [210, 113] on img at bounding box center [207, 111] width 16 height 16
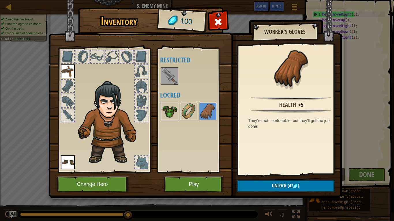
click at [174, 112] on img at bounding box center [169, 111] width 16 height 16
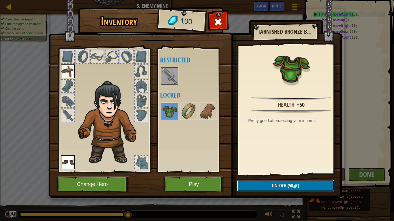
click at [271, 175] on button "Unlock (50 )" at bounding box center [285, 186] width 97 height 12
click at [268, 175] on button "Confirm" at bounding box center [285, 186] width 97 height 12
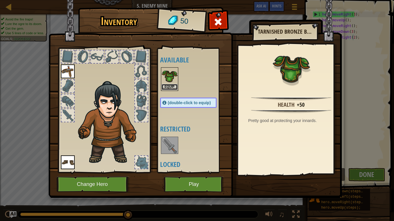
click at [164, 87] on button "Equip" at bounding box center [169, 87] width 16 height 6
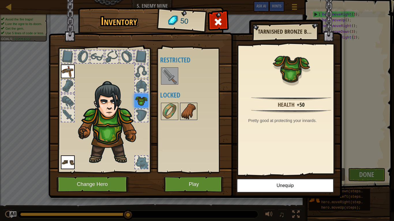
click at [186, 118] on img at bounding box center [188, 111] width 16 height 16
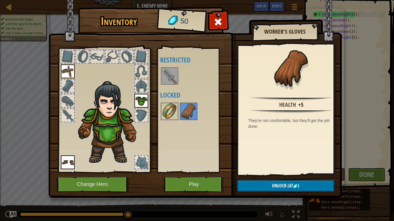
click at [161, 112] on div at bounding box center [169, 111] width 17 height 17
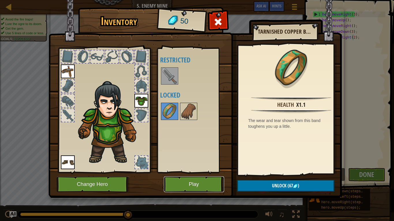
click at [200, 175] on button "Play" at bounding box center [194, 185] width 60 height 16
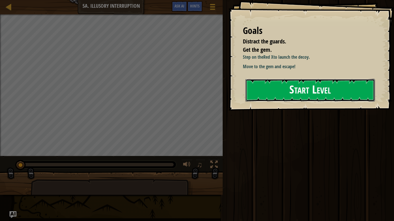
click at [308, 93] on button "Start Level" at bounding box center [309, 90] width 129 height 23
